Goal: Transaction & Acquisition: Purchase product/service

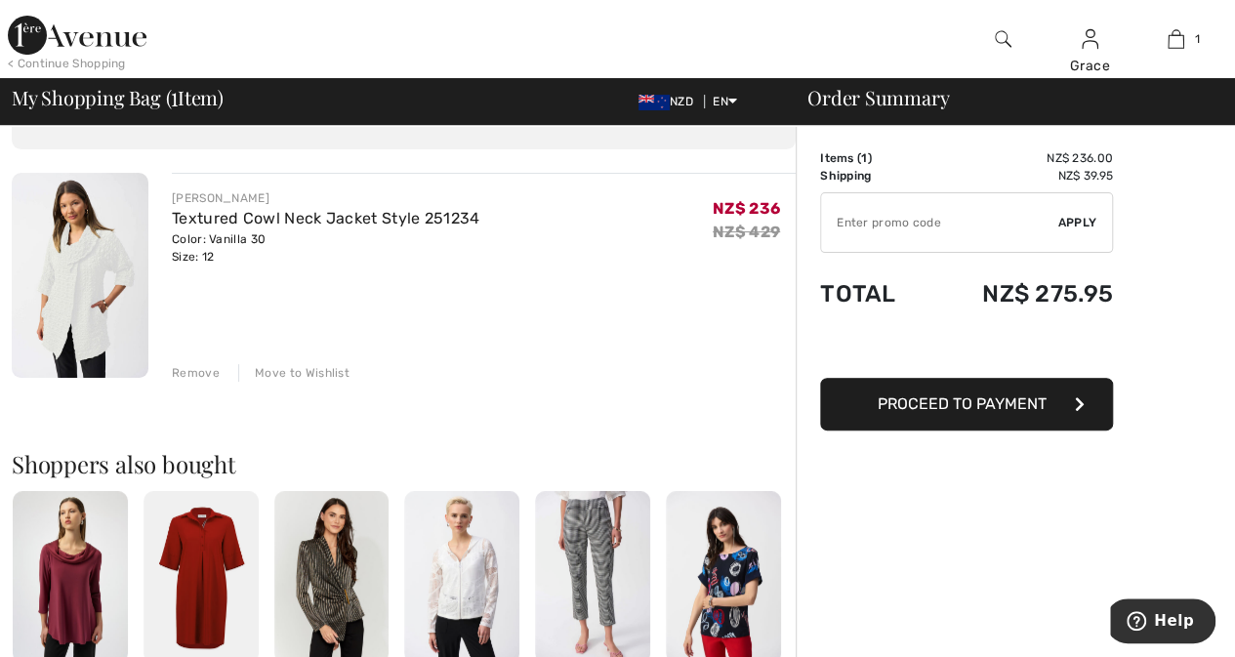
click at [1002, 41] on img at bounding box center [1003, 38] width 17 height 23
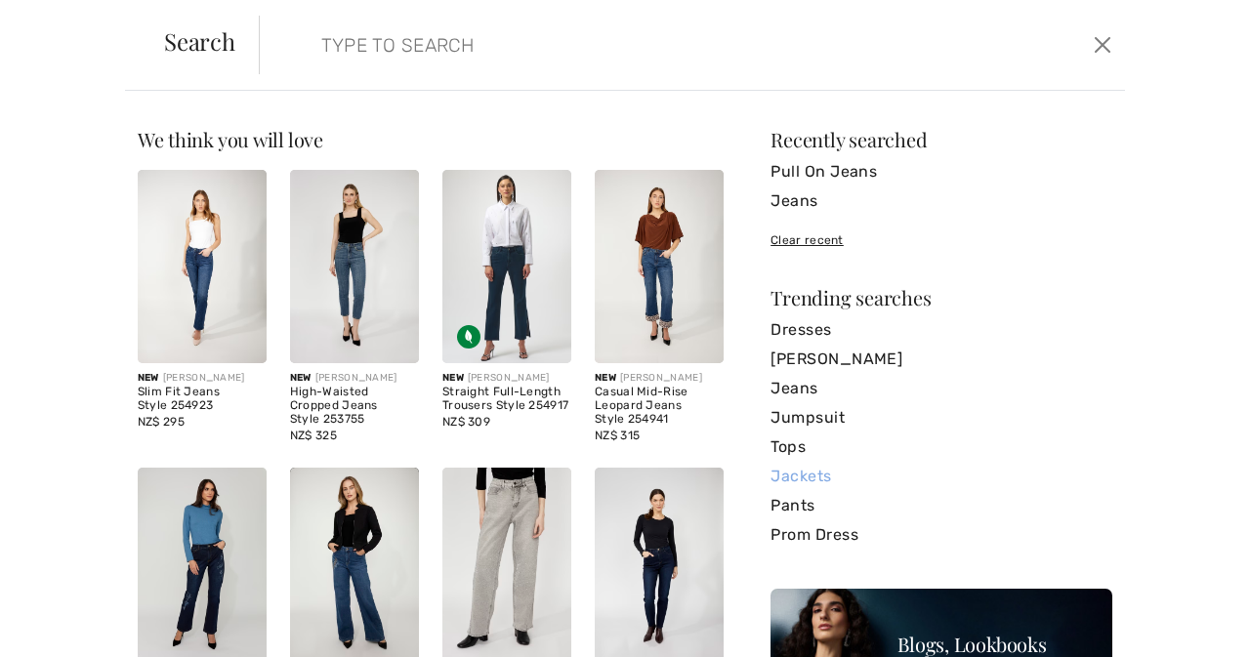
click at [800, 477] on link "Jackets" at bounding box center [941, 476] width 342 height 29
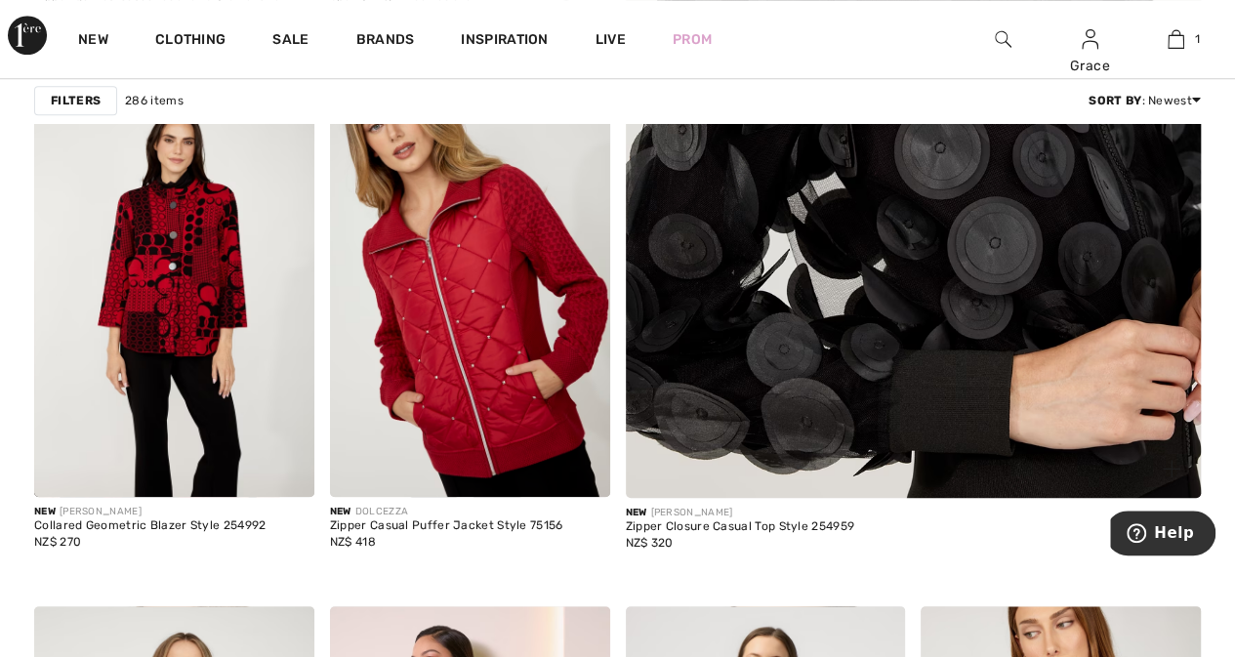
scroll to position [683, 0]
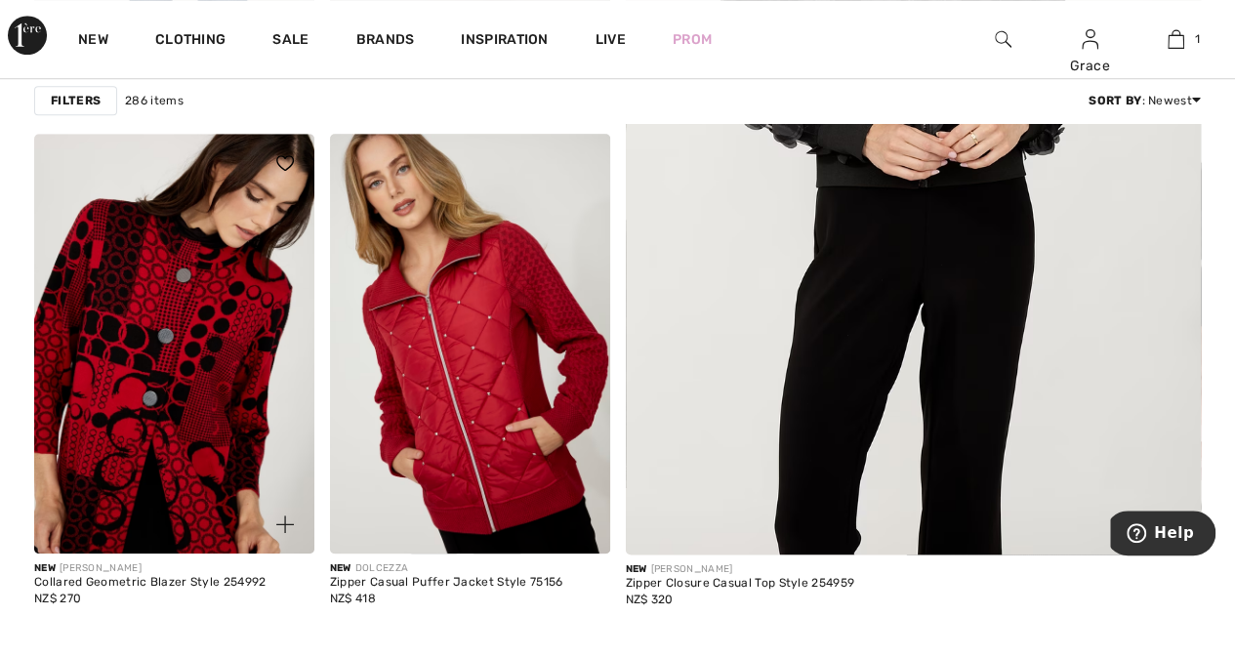
click at [187, 368] on img at bounding box center [174, 344] width 280 height 420
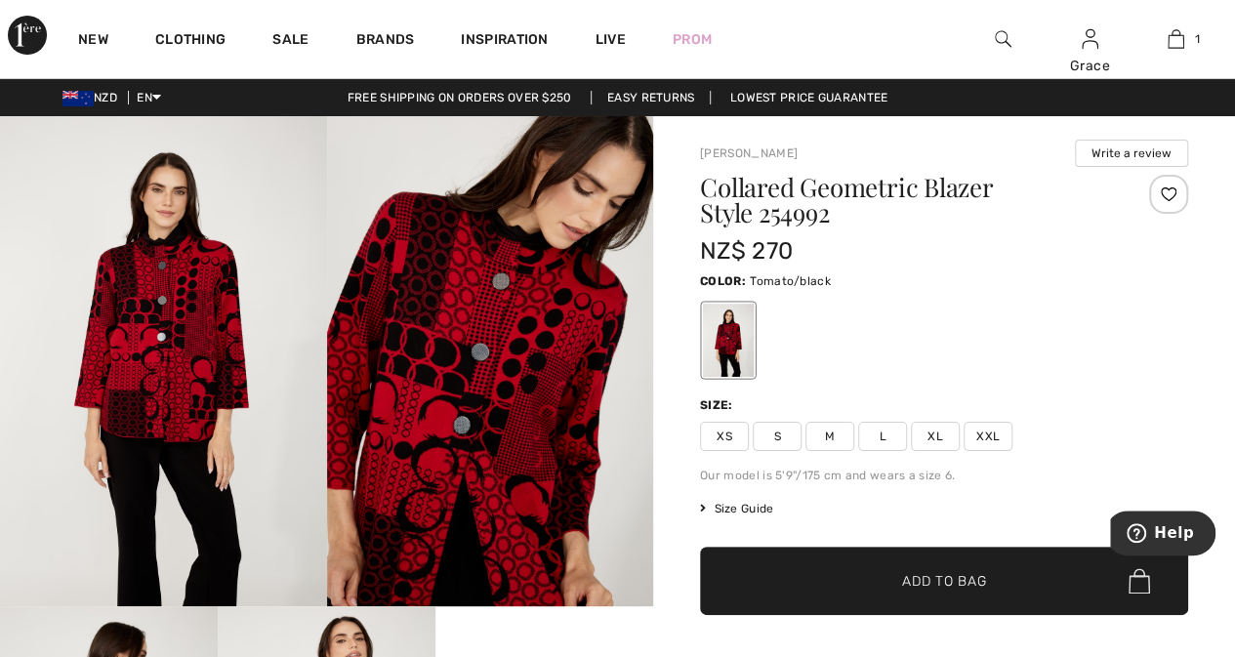
click at [458, 286] on img at bounding box center [490, 361] width 327 height 490
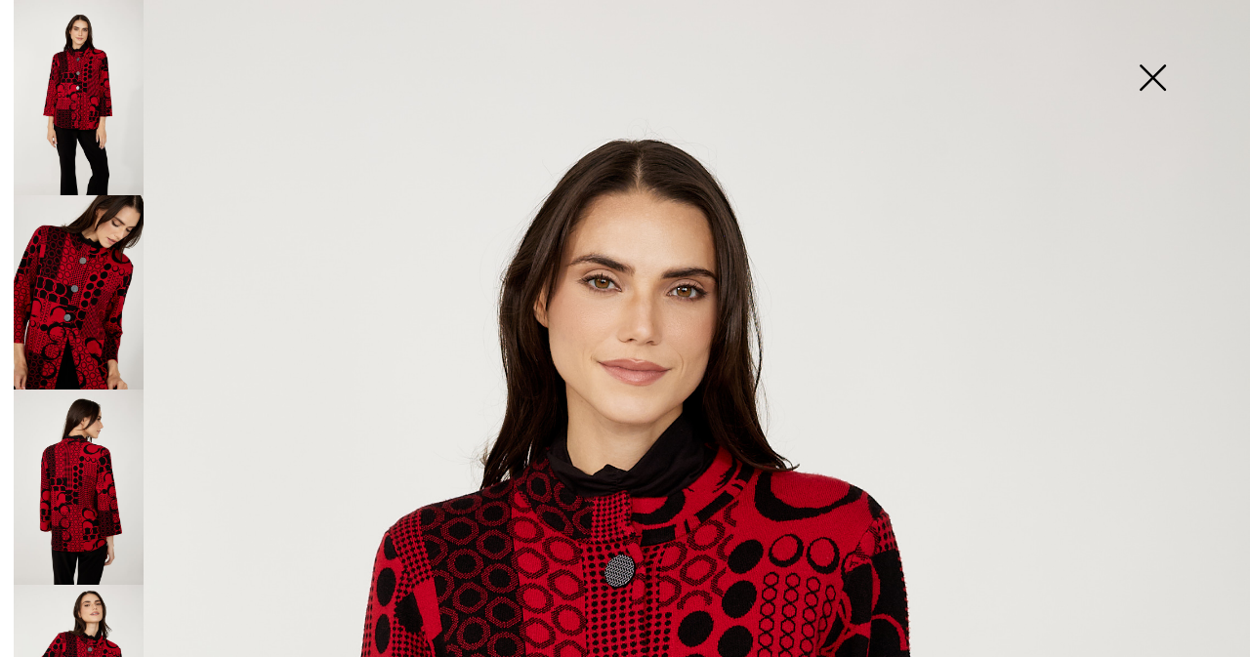
click at [1154, 62] on img at bounding box center [1152, 79] width 98 height 101
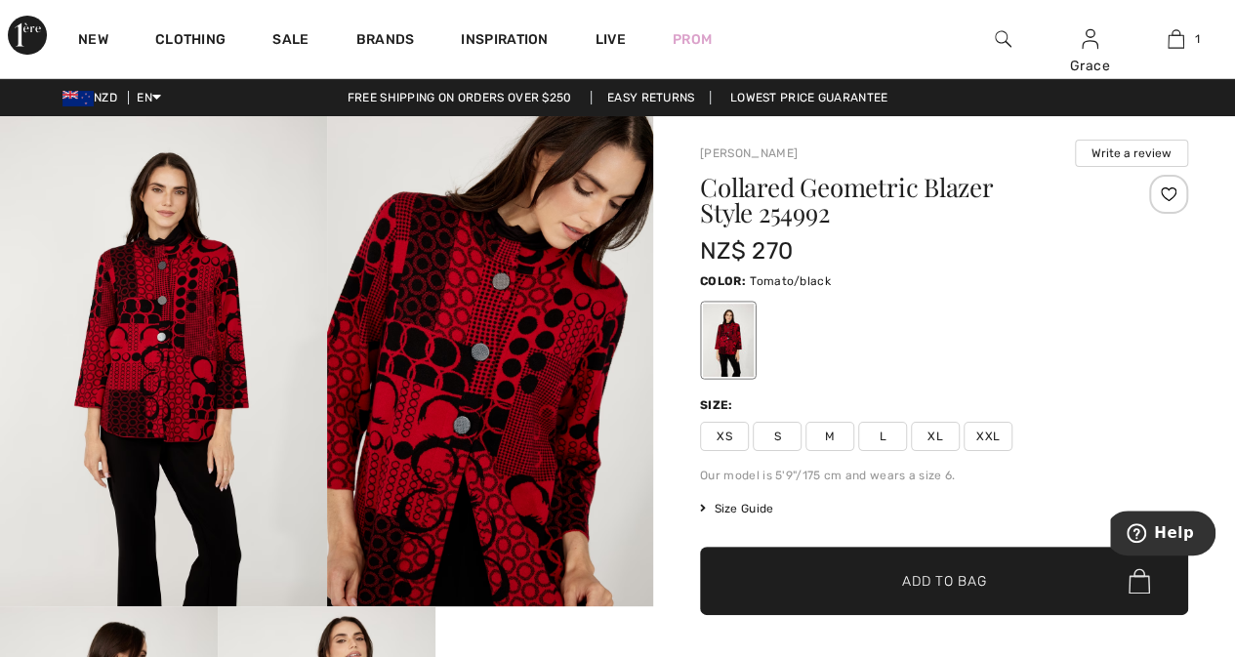
click at [890, 432] on span "L" at bounding box center [882, 436] width 49 height 29
click at [1165, 200] on div at bounding box center [1168, 194] width 39 height 39
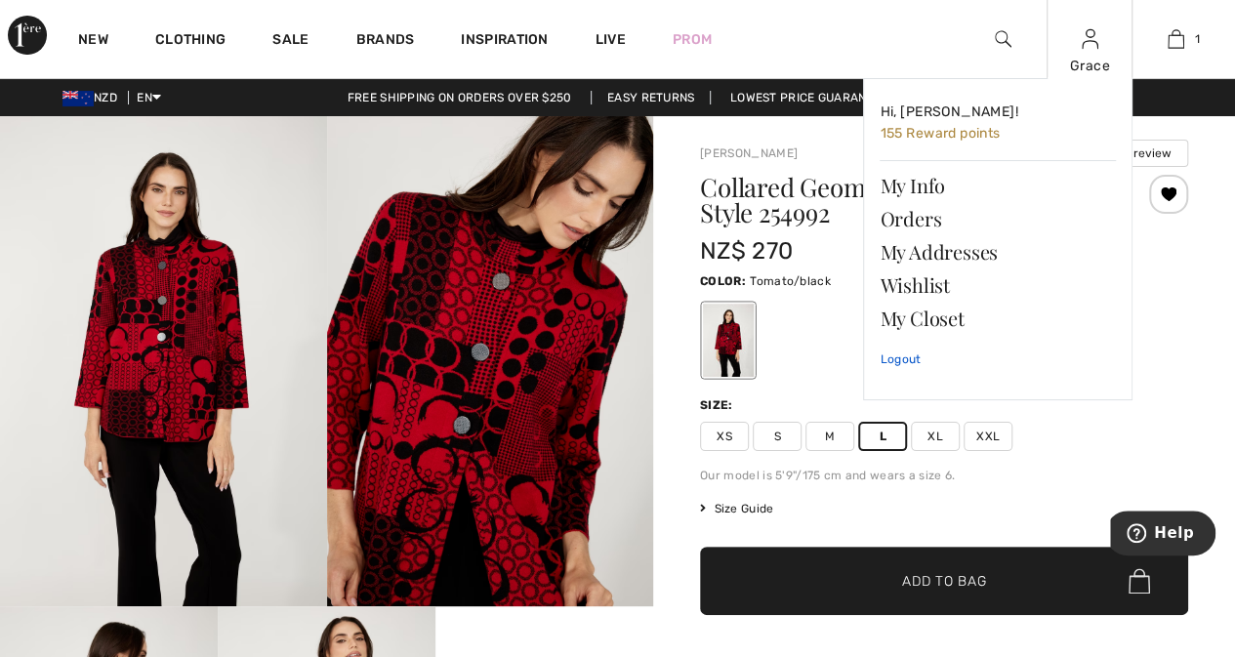
click at [897, 346] on link "Logout" at bounding box center [998, 359] width 236 height 49
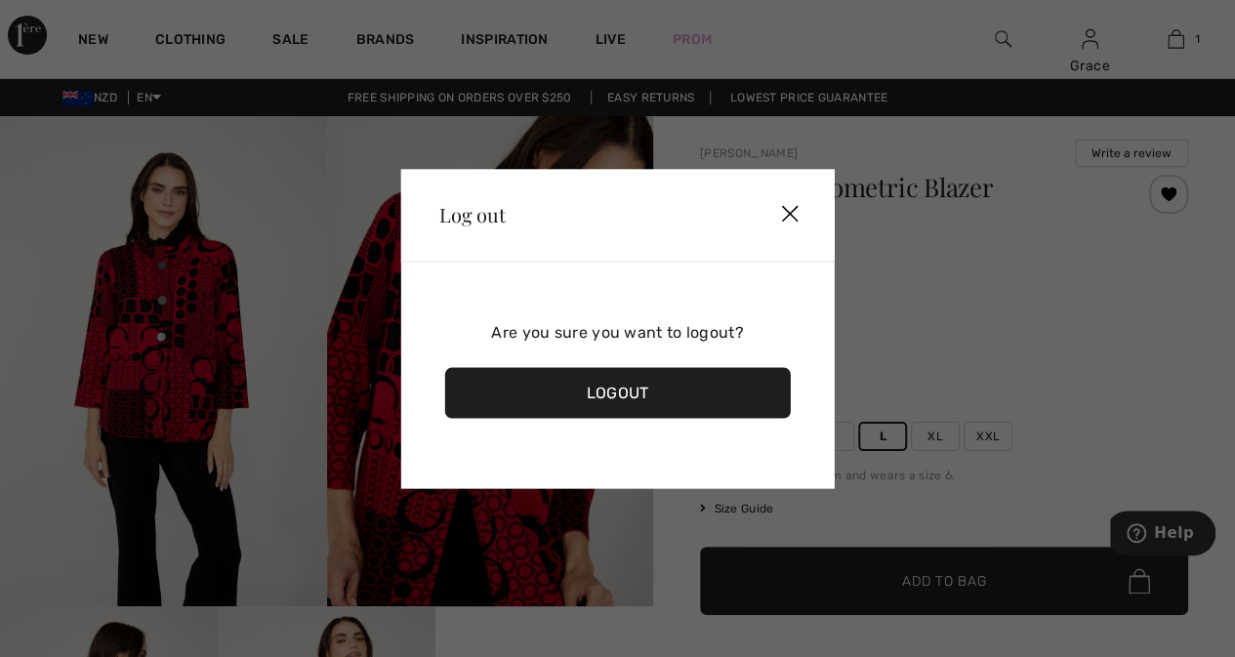
click at [650, 386] on div "Logout" at bounding box center [617, 392] width 347 height 51
